Goal: Task Accomplishment & Management: Use online tool/utility

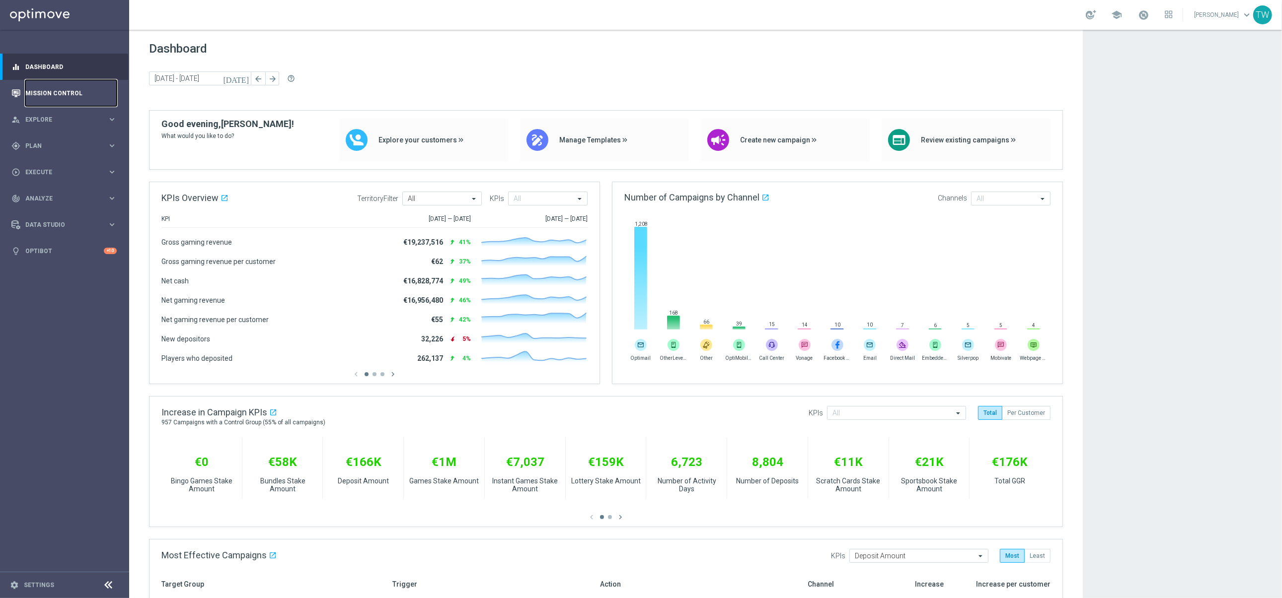
click at [94, 94] on link "Mission Control" at bounding box center [70, 93] width 91 height 26
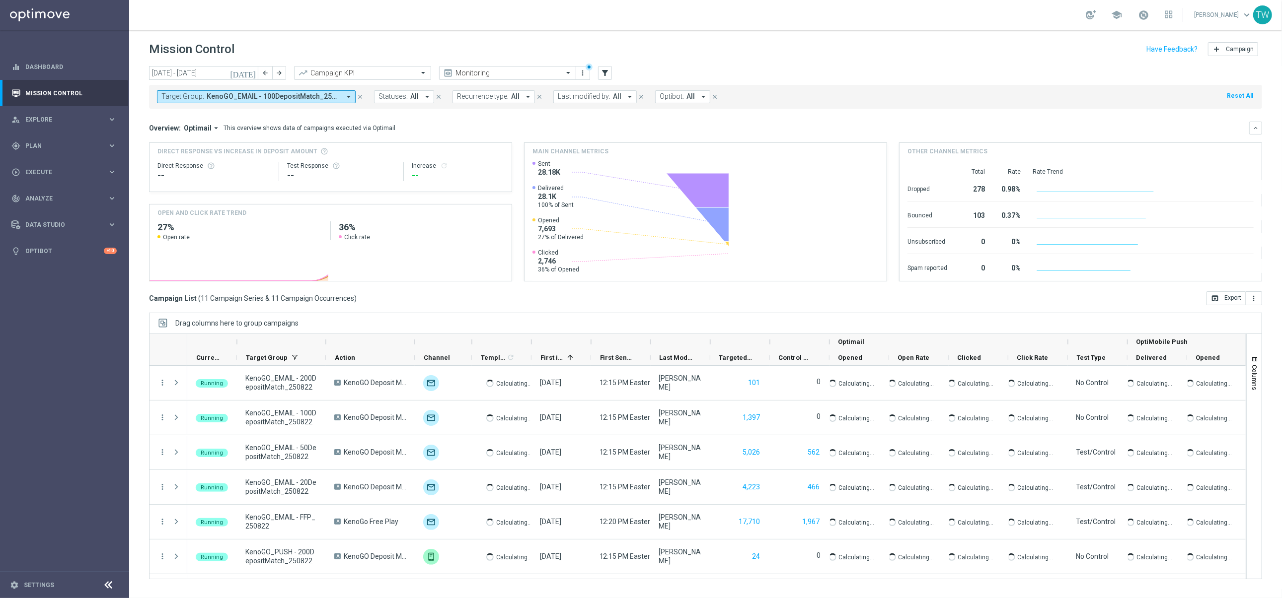
click at [207, 96] on span "KenoGO_EMAIL - 100DepositMatch_250822, KenoGO_EMAIL - 200DepositMatch_250822, K…" at bounding box center [274, 96] width 134 height 8
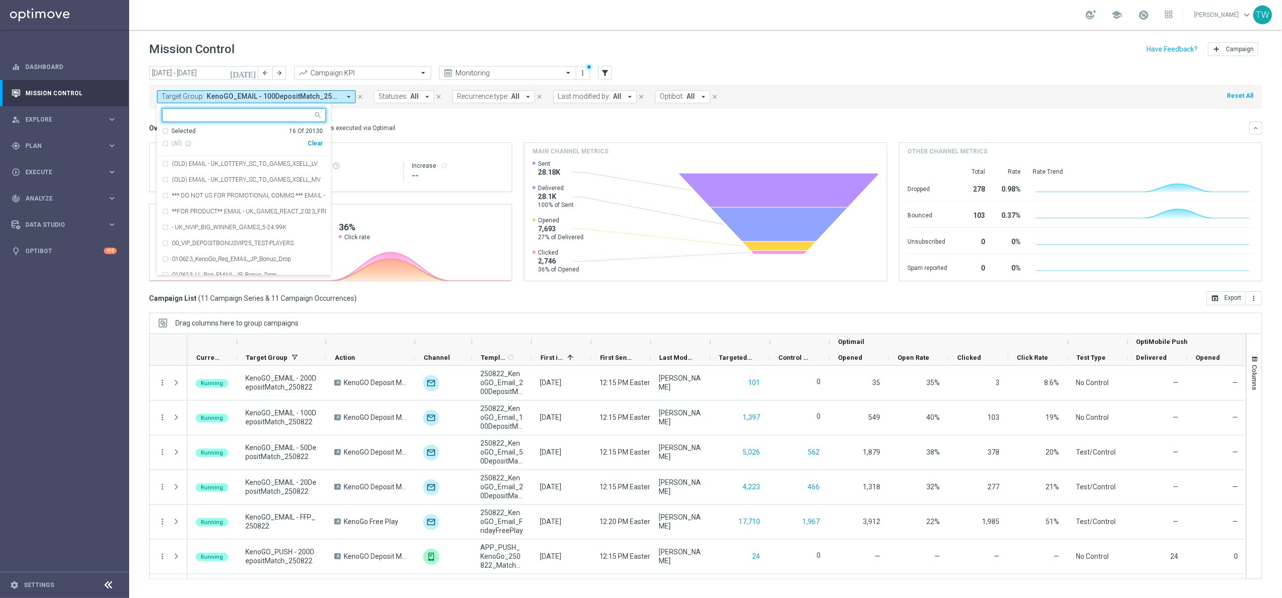
click at [0, 0] on div "Clear" at bounding box center [0, 0] width 0 height 0
click at [282, 116] on input "text" at bounding box center [239, 115] width 145 height 8
click at [200, 147] on span "(All Search Results)" at bounding box center [198, 144] width 55 height 8
type input "250824"
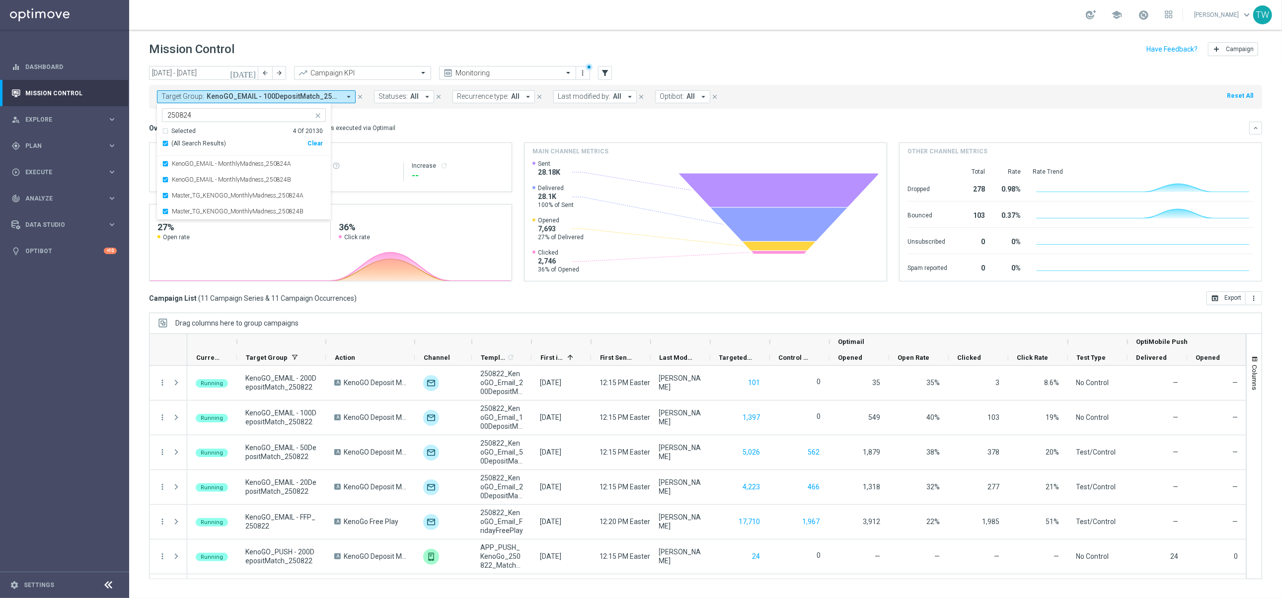
click at [422, 119] on mini-dashboard "Overview: Optimail arrow_drop_down This overview shows data of campaigns execut…" at bounding box center [705, 200] width 1113 height 183
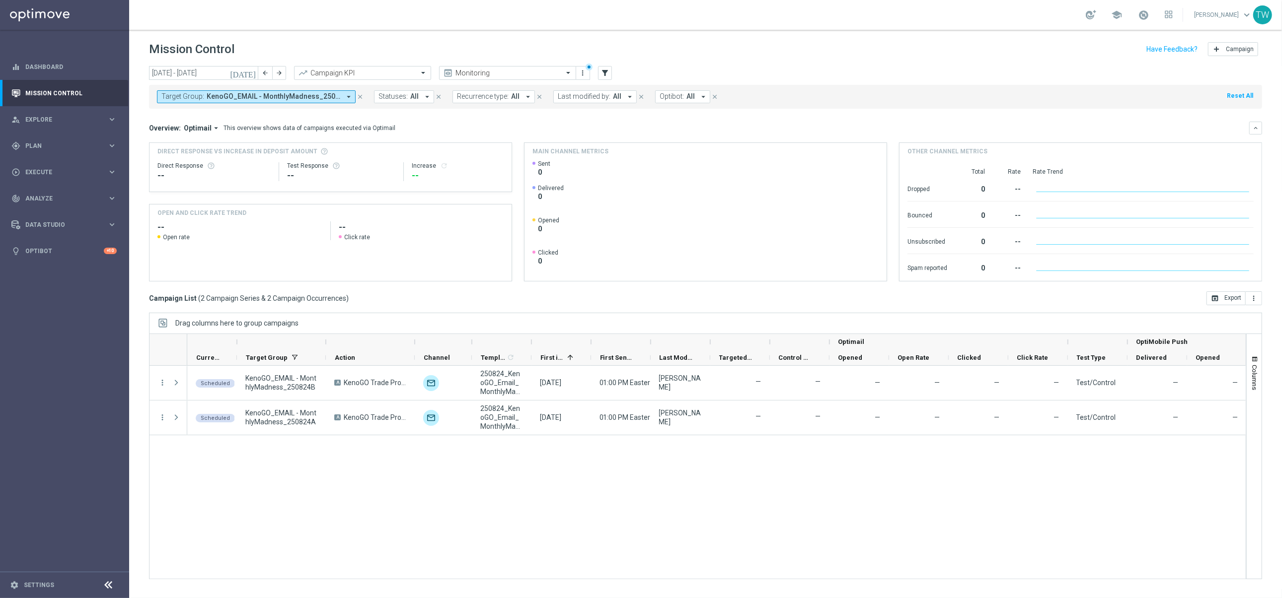
click at [533, 342] on div at bounding box center [561, 342] width 60 height 16
click at [530, 344] on div at bounding box center [531, 342] width 4 height 16
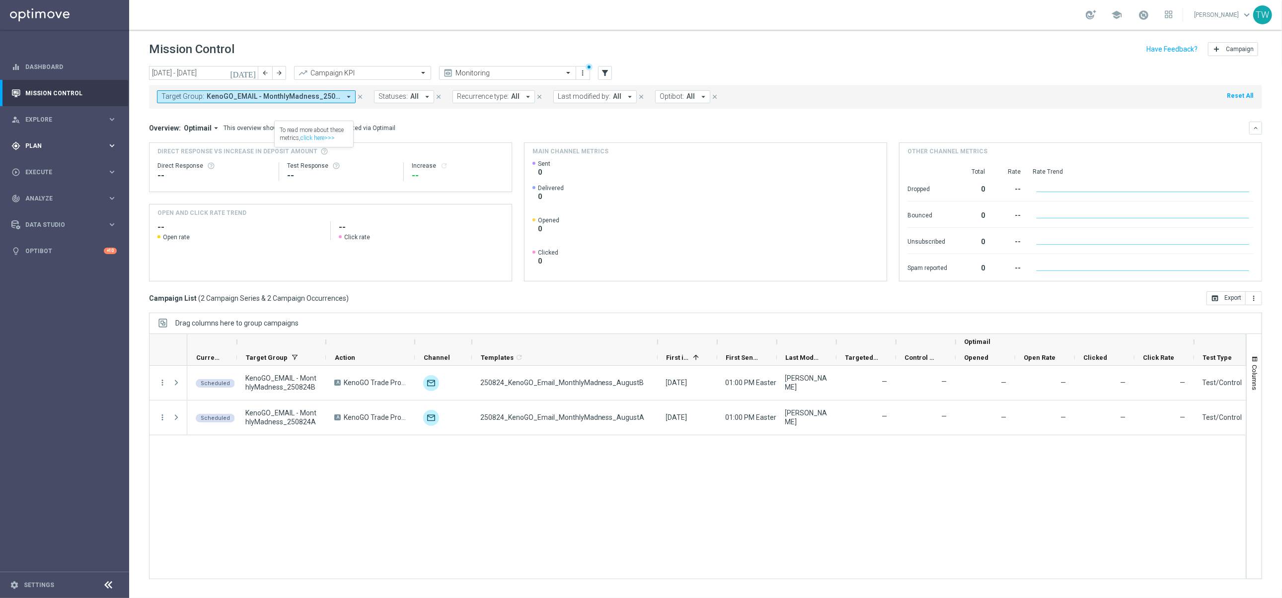
click at [82, 151] on div "gps_fixed Plan keyboard_arrow_right" at bounding box center [64, 146] width 128 height 26
click at [83, 195] on span "Templates" at bounding box center [61, 196] width 71 height 6
click at [48, 213] on link "Optimail" at bounding box center [67, 211] width 72 height 8
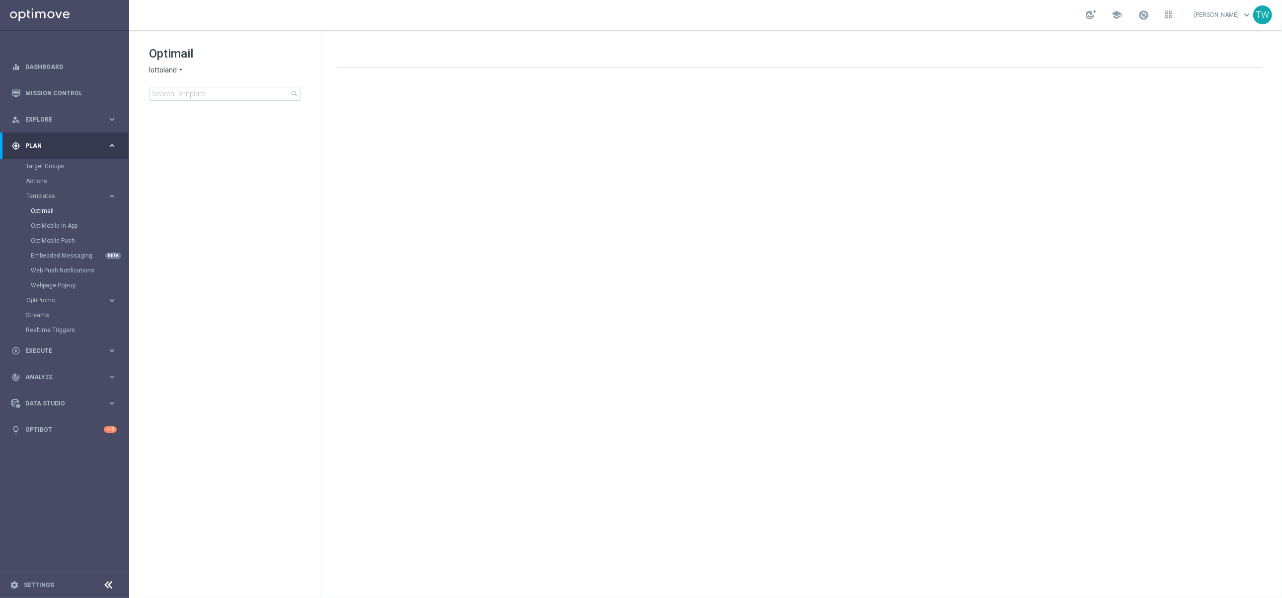
click at [167, 66] on span "lottoland" at bounding box center [163, 70] width 28 height 9
click at [184, 91] on div "KenoGO" at bounding box center [186, 93] width 74 height 12
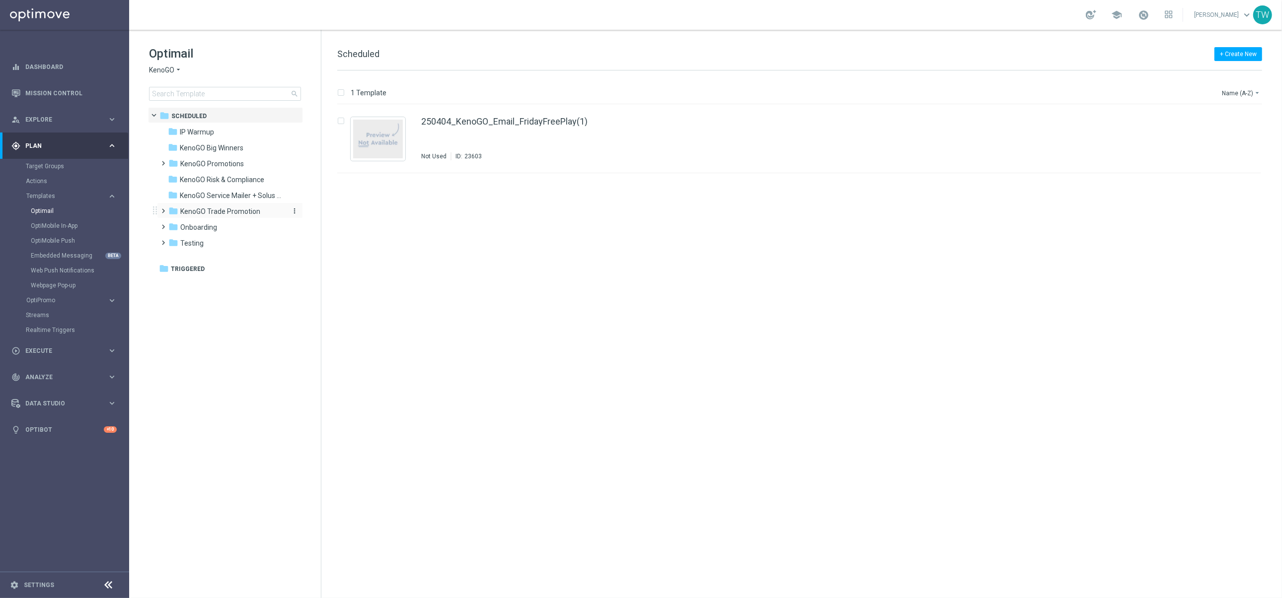
click at [255, 207] on span "KenoGO Trade Promotion" at bounding box center [220, 211] width 80 height 9
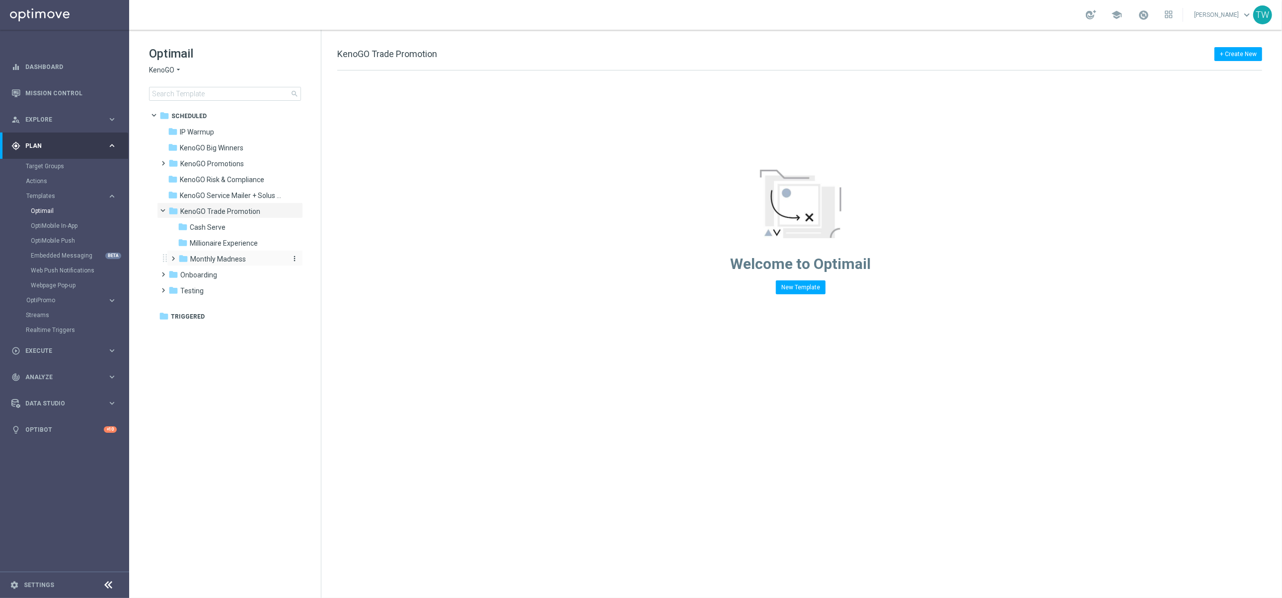
click at [256, 254] on div "folder Monthly Madness" at bounding box center [231, 259] width 106 height 11
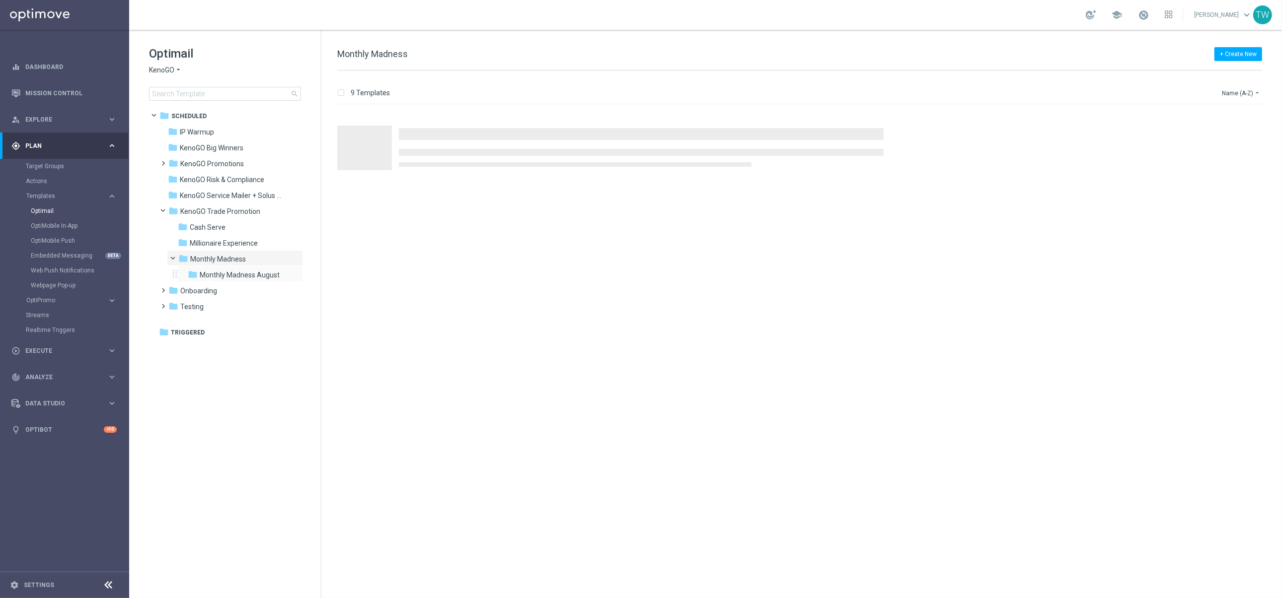
click at [249, 267] on div "folder Monthly Madness August more_vert" at bounding box center [240, 274] width 126 height 16
click at [248, 271] on span "Monthly Madness August" at bounding box center [240, 275] width 80 height 9
click at [251, 274] on span "Monthly Madness August" at bounding box center [240, 275] width 80 height 9
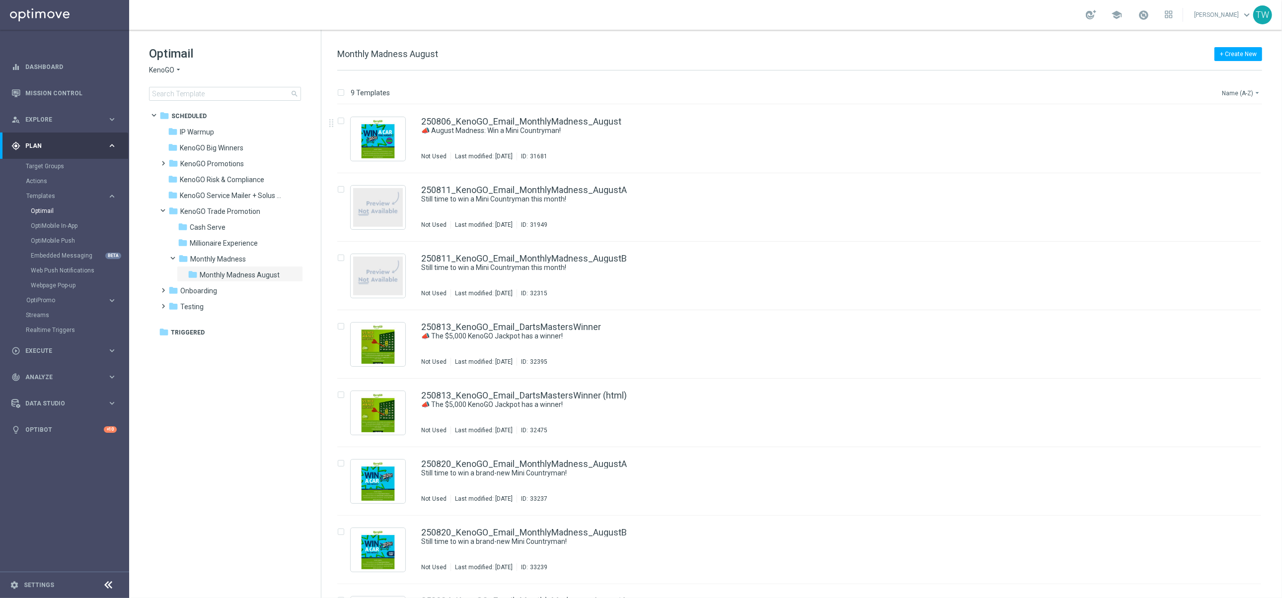
click at [1248, 87] on button "Name (A-Z) arrow_drop_down" at bounding box center [1240, 93] width 41 height 12
click at [1225, 134] on span "Date Modified (Newest)" at bounding box center [1223, 137] width 67 height 7
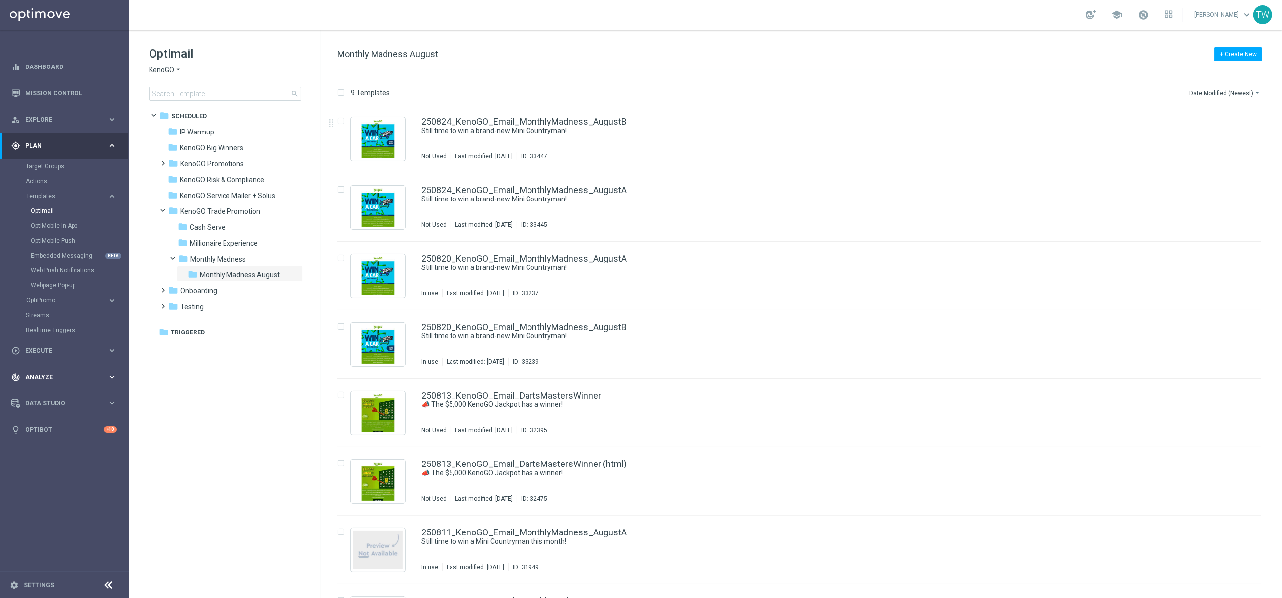
click at [65, 375] on span "Analyze" at bounding box center [66, 377] width 82 height 6
click at [43, 216] on link "Customer 360" at bounding box center [64, 219] width 77 height 8
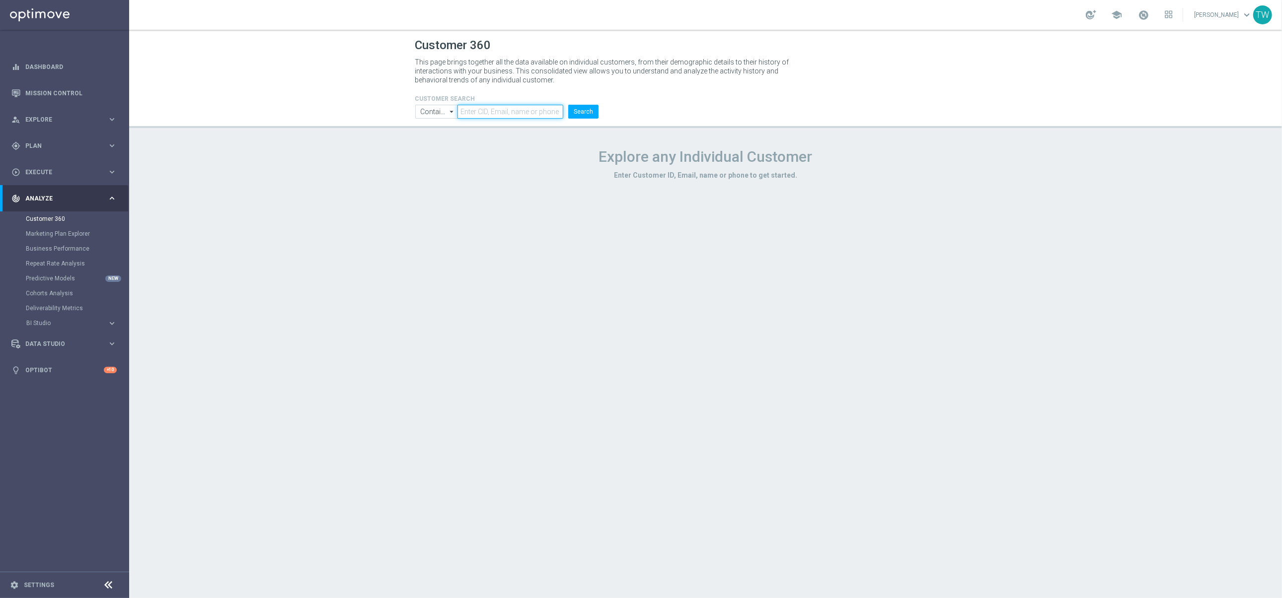
drag, startPoint x: 479, startPoint y: 116, endPoint x: 484, endPoint y: 112, distance: 6.1
click at [482, 113] on input "text" at bounding box center [510, 112] width 106 height 14
paste input "21233738"
type input "21233738"
click at [586, 115] on button "Search" at bounding box center [583, 112] width 30 height 14
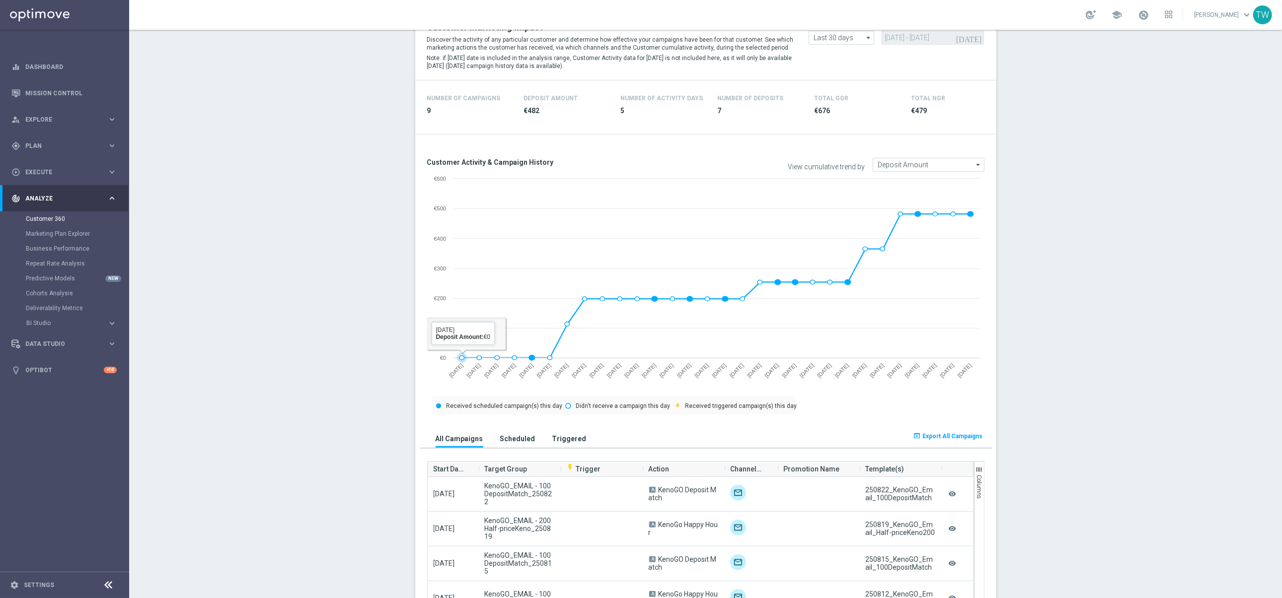
scroll to position [350, 0]
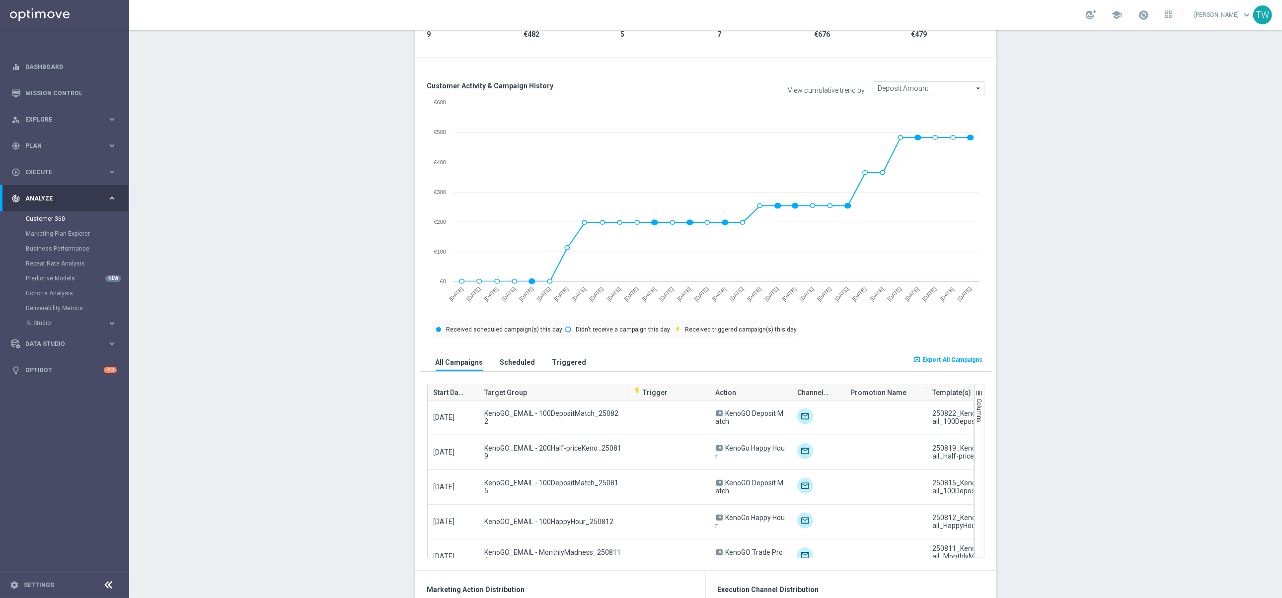
drag, startPoint x: 561, startPoint y: 394, endPoint x: 628, endPoint y: 393, distance: 67.0
click at [628, 393] on div at bounding box center [628, 392] width 0 height 15
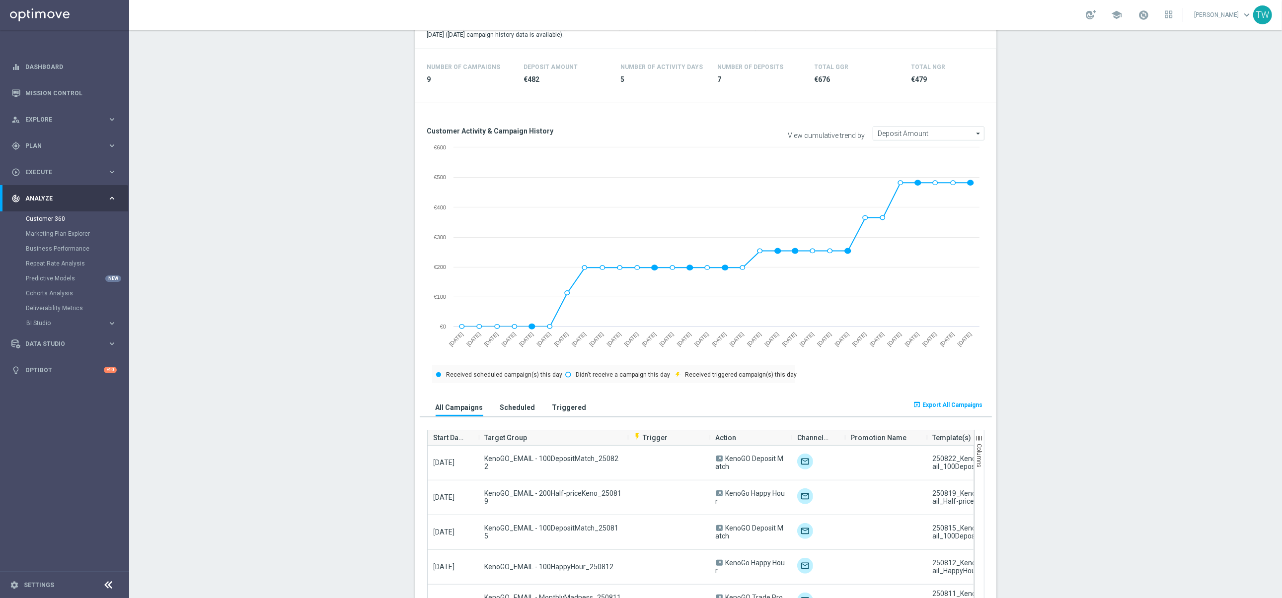
scroll to position [418, 0]
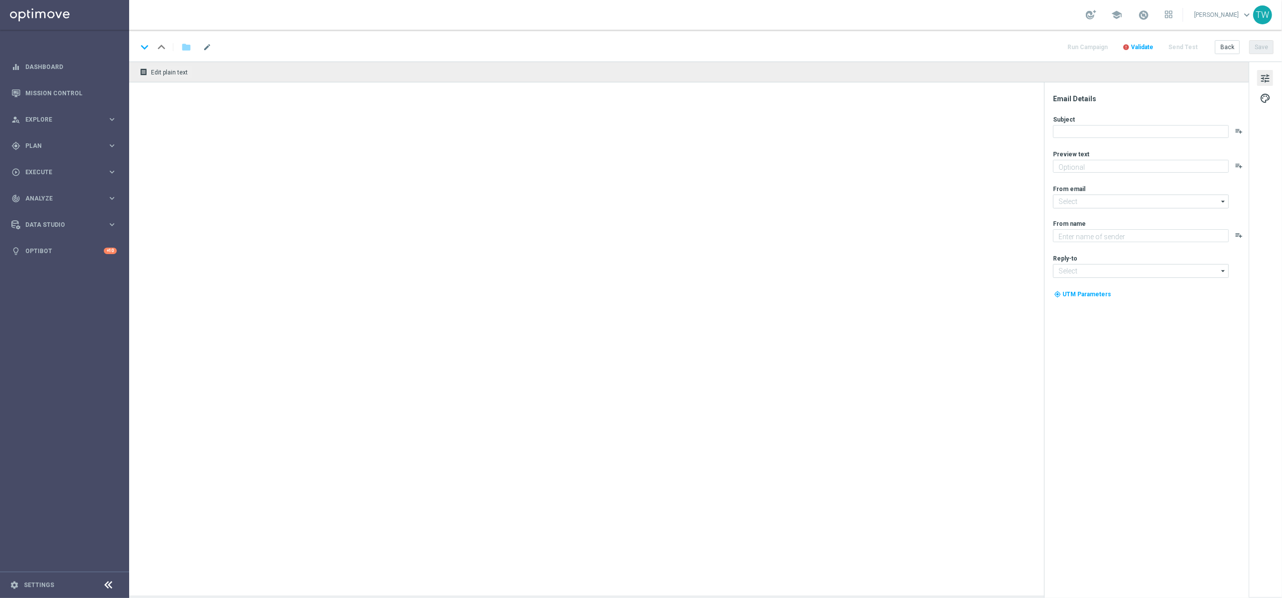
type textarea "Enter now – your Mini Countryman could be waiting!"
type input "[EMAIL_ADDRESS][DOMAIN_NAME]"
type textarea "KenoGO"
type input "support@kenogo.com.au"
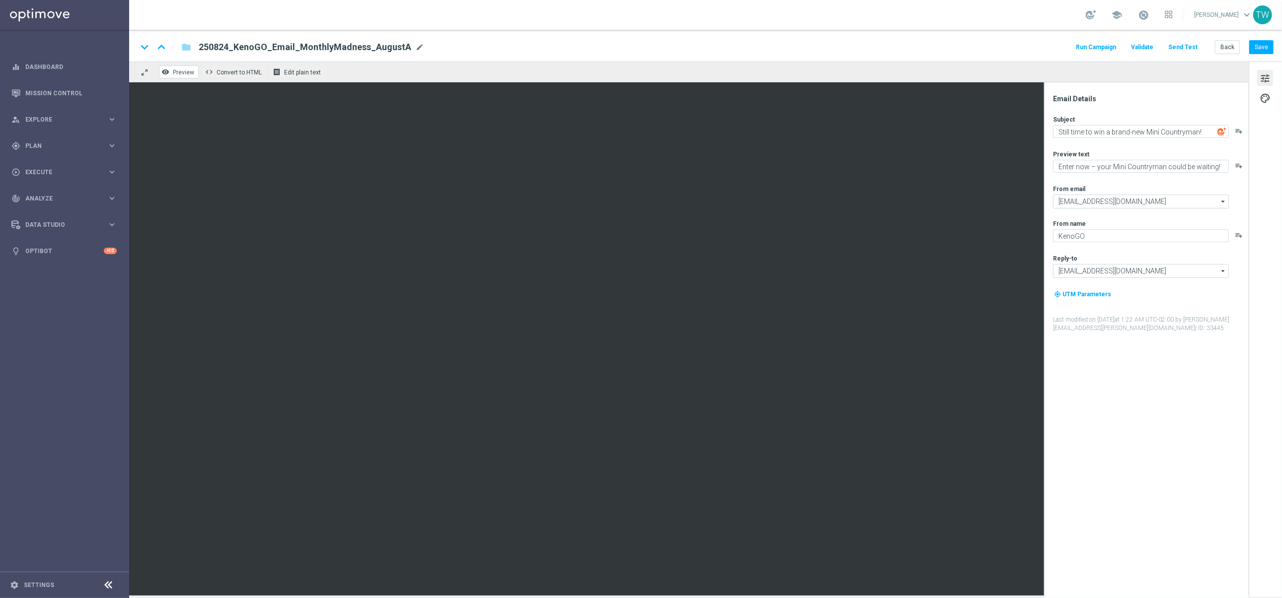
click at [177, 73] on span "Preview" at bounding box center [183, 72] width 21 height 7
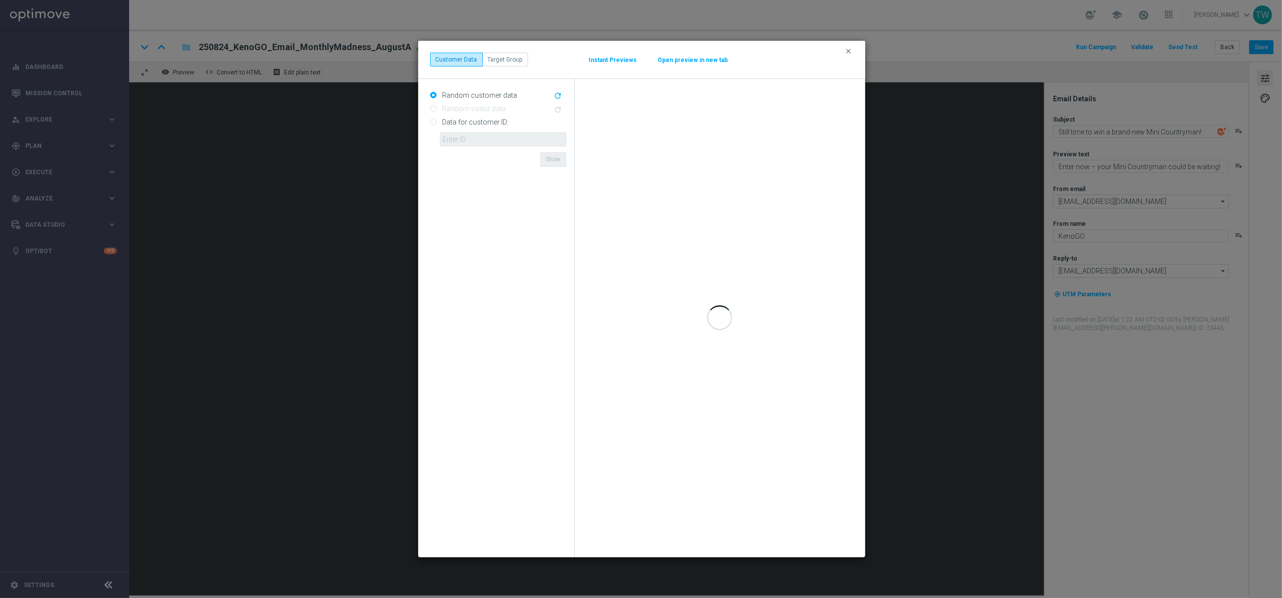
click at [679, 59] on button "Open preview in new tab" at bounding box center [692, 60] width 71 height 8
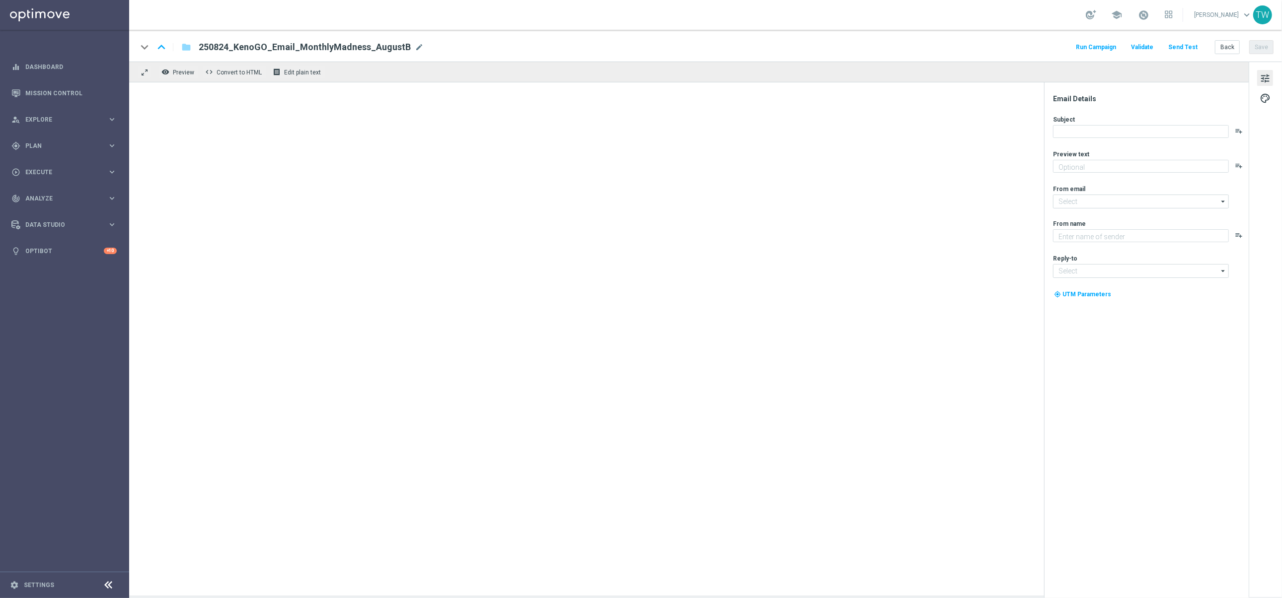
type textarea "Enter now – your Mini Countryman could be waiting!"
type input "[EMAIL_ADDRESS][DOMAIN_NAME]"
type textarea "KenoGO"
type input "[EMAIL_ADDRESS][DOMAIN_NAME]"
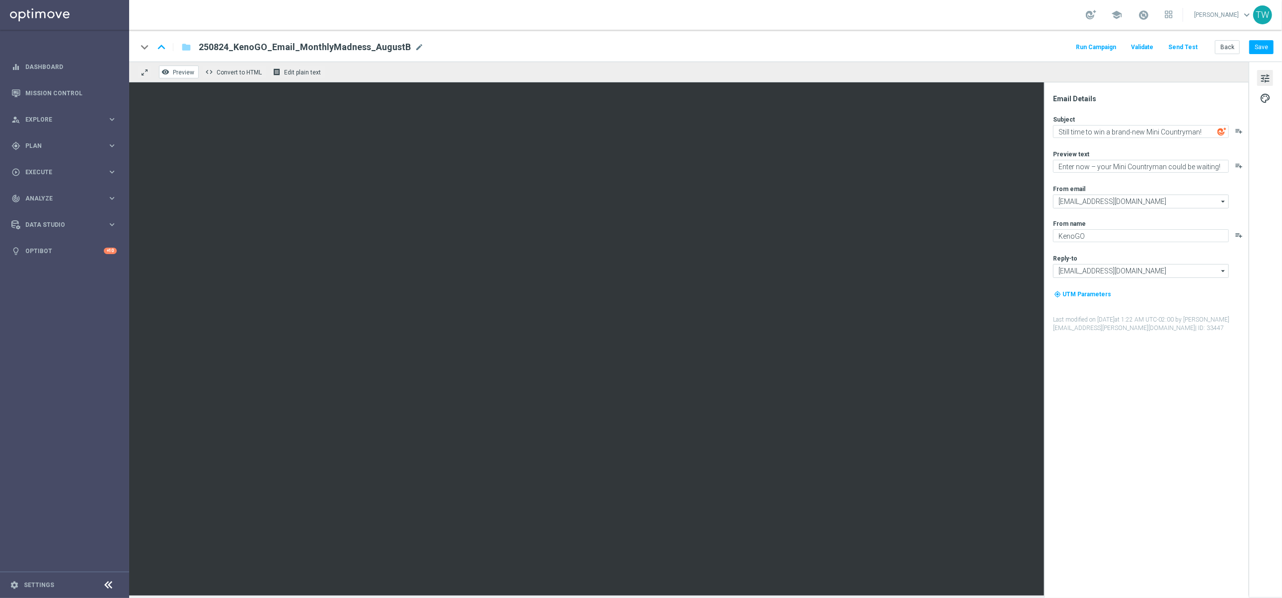
click at [176, 71] on span "Preview" at bounding box center [183, 72] width 21 height 7
click at [171, 69] on button "remove_red_eye Preview" at bounding box center [179, 72] width 40 height 13
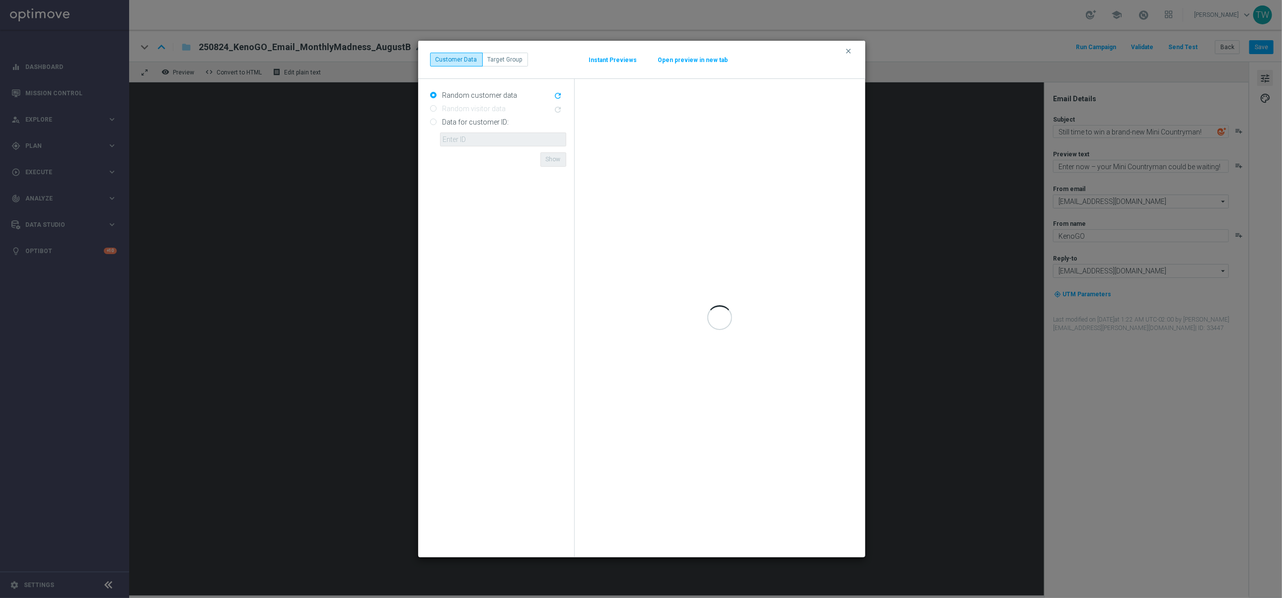
click at [705, 63] on button "Open preview in new tab" at bounding box center [692, 60] width 71 height 8
